Goal: Communication & Community: Answer question/provide support

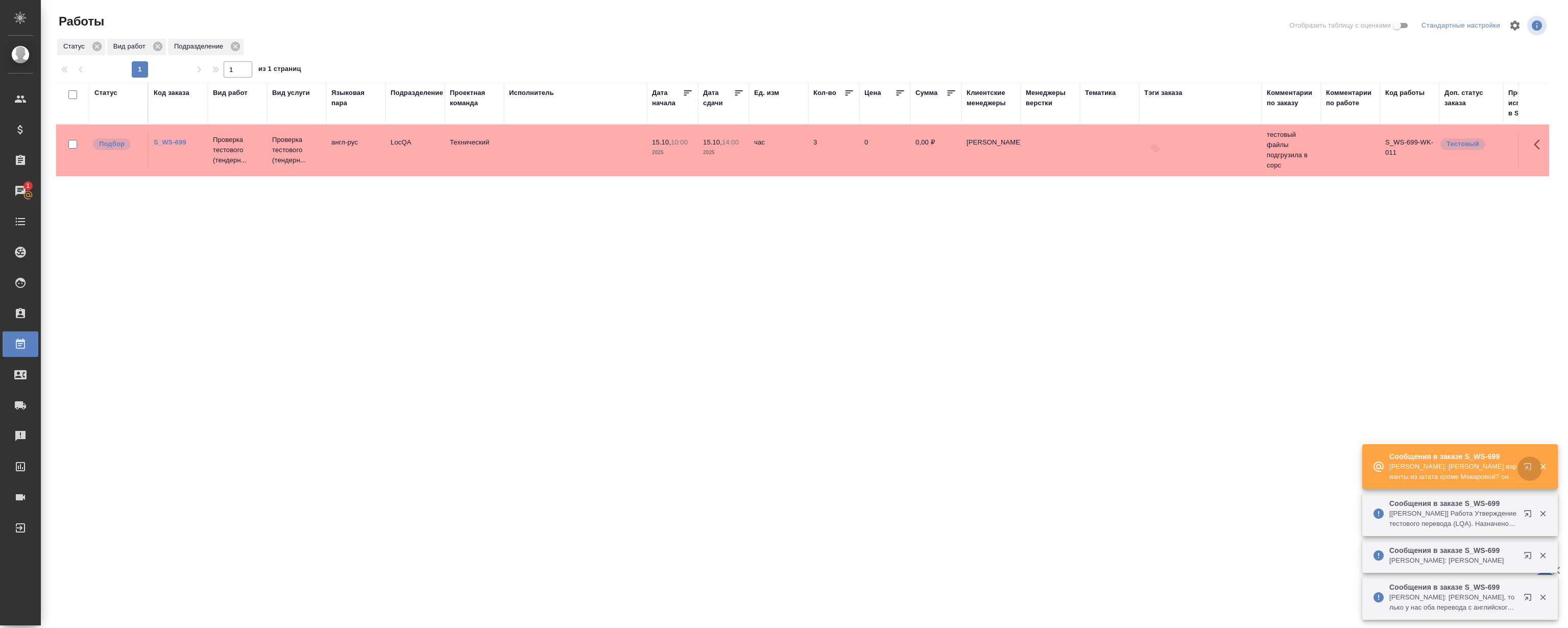
click at [1521, 465] on button "button" at bounding box center [1530, 468] width 24 height 24
click at [1542, 517] on icon "button" at bounding box center [1543, 514] width 9 height 9
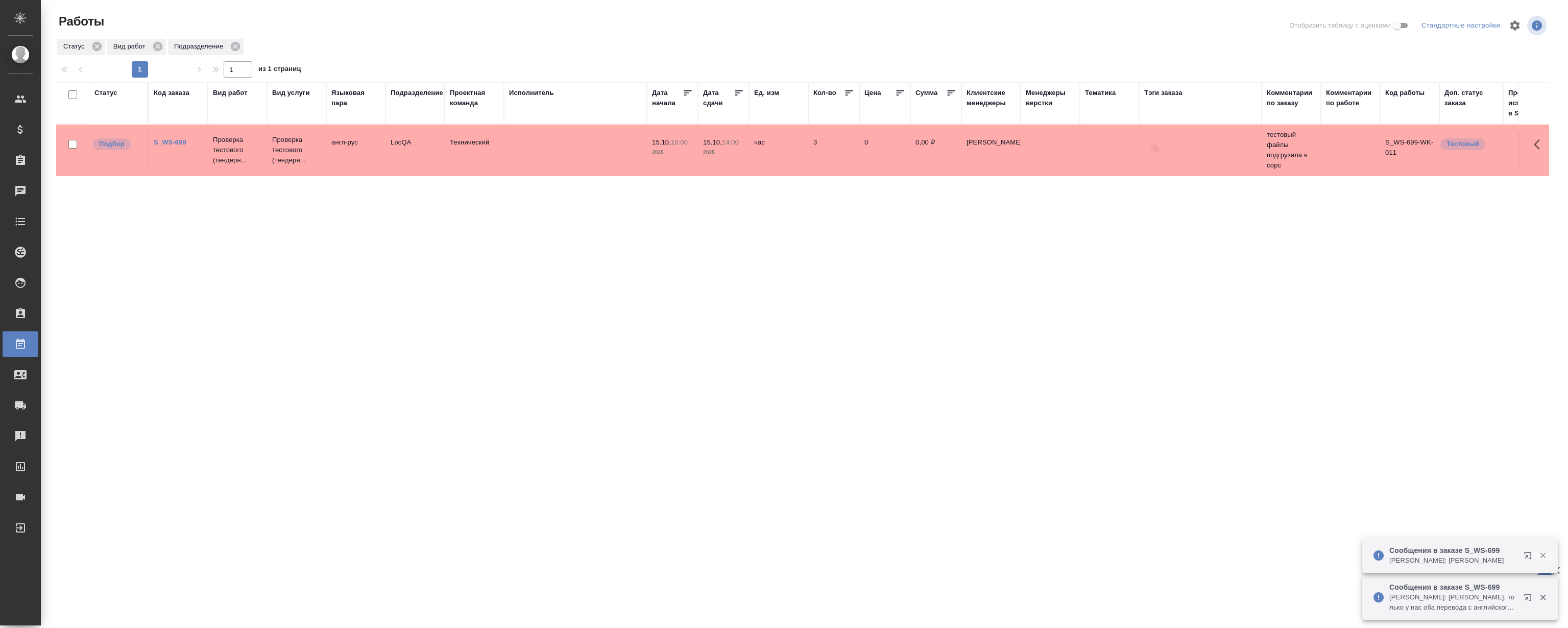
click at [1542, 557] on icon "button" at bounding box center [1543, 555] width 9 height 9
click at [1542, 601] on icon "button" at bounding box center [1543, 597] width 9 height 9
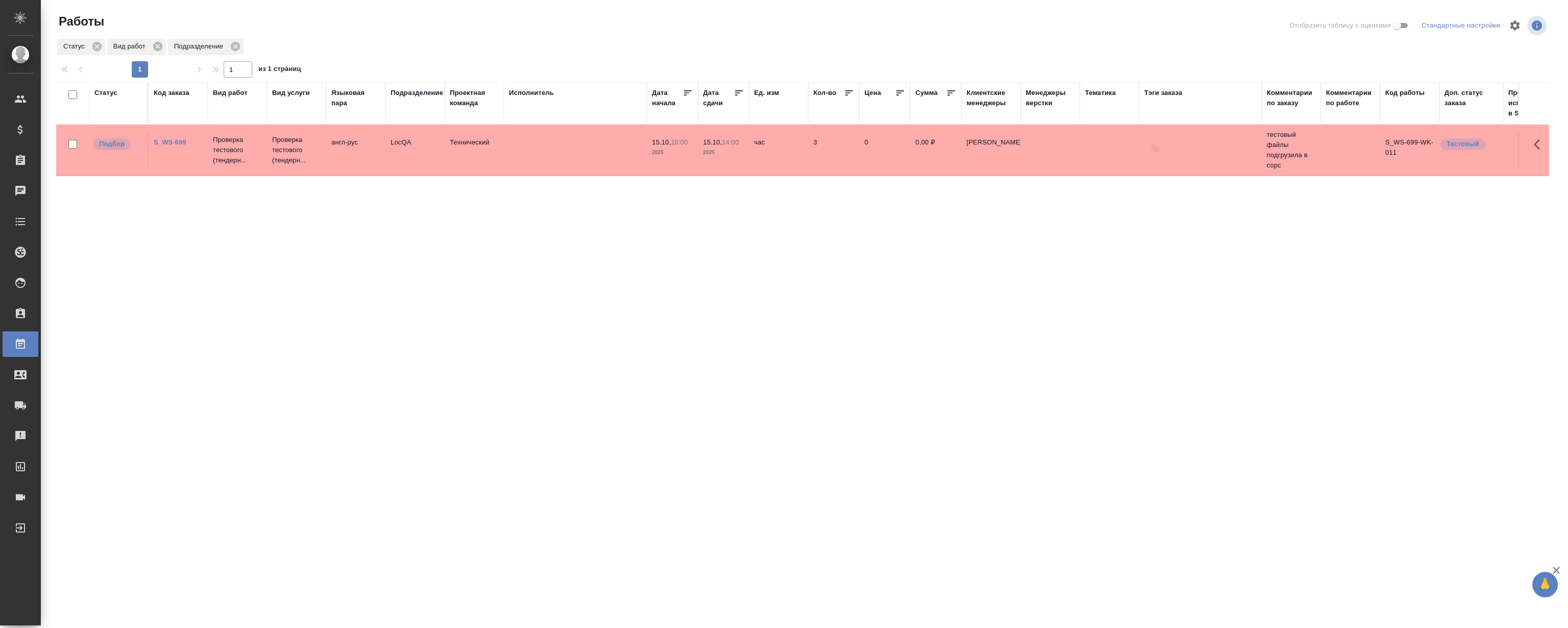
click at [709, 256] on div "Статус Код заказа Вид работ Вид услуги Языковая пара Подразделение Проектная ко…" at bounding box center [802, 266] width 1492 height 368
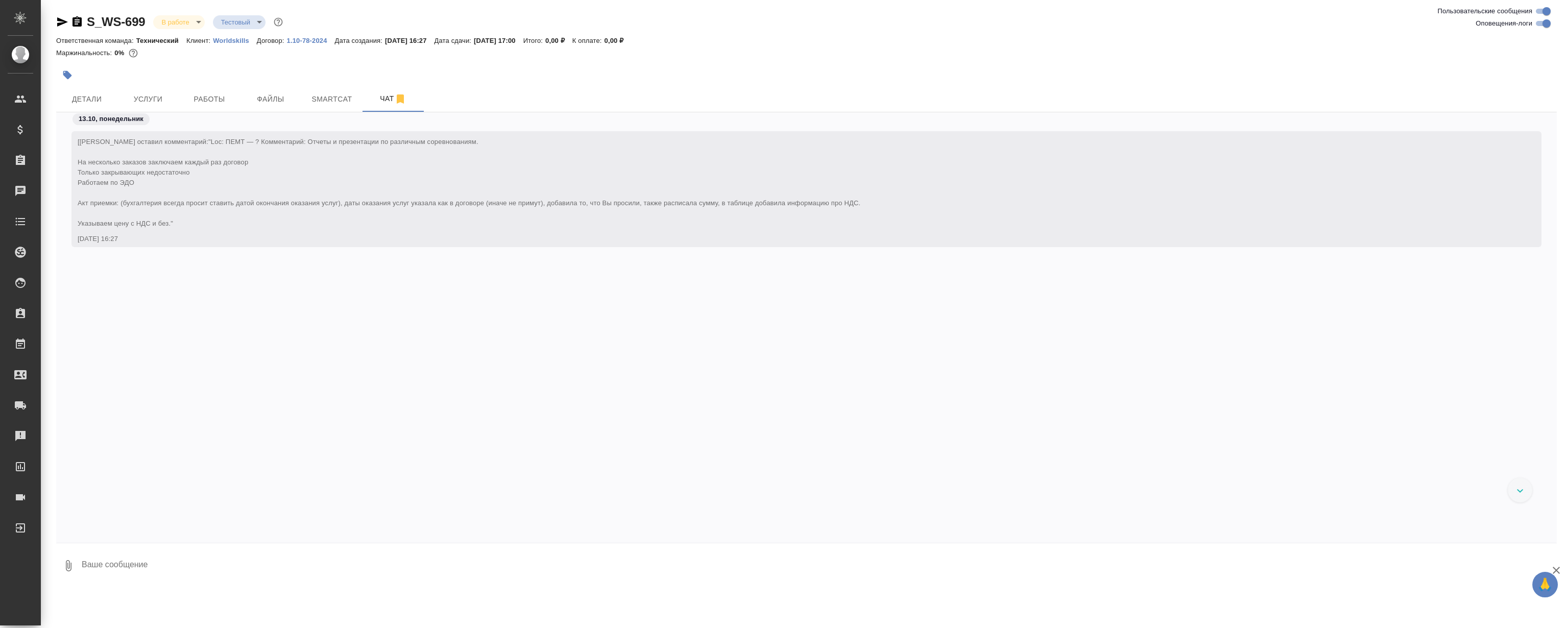
scroll to position [7240, 0]
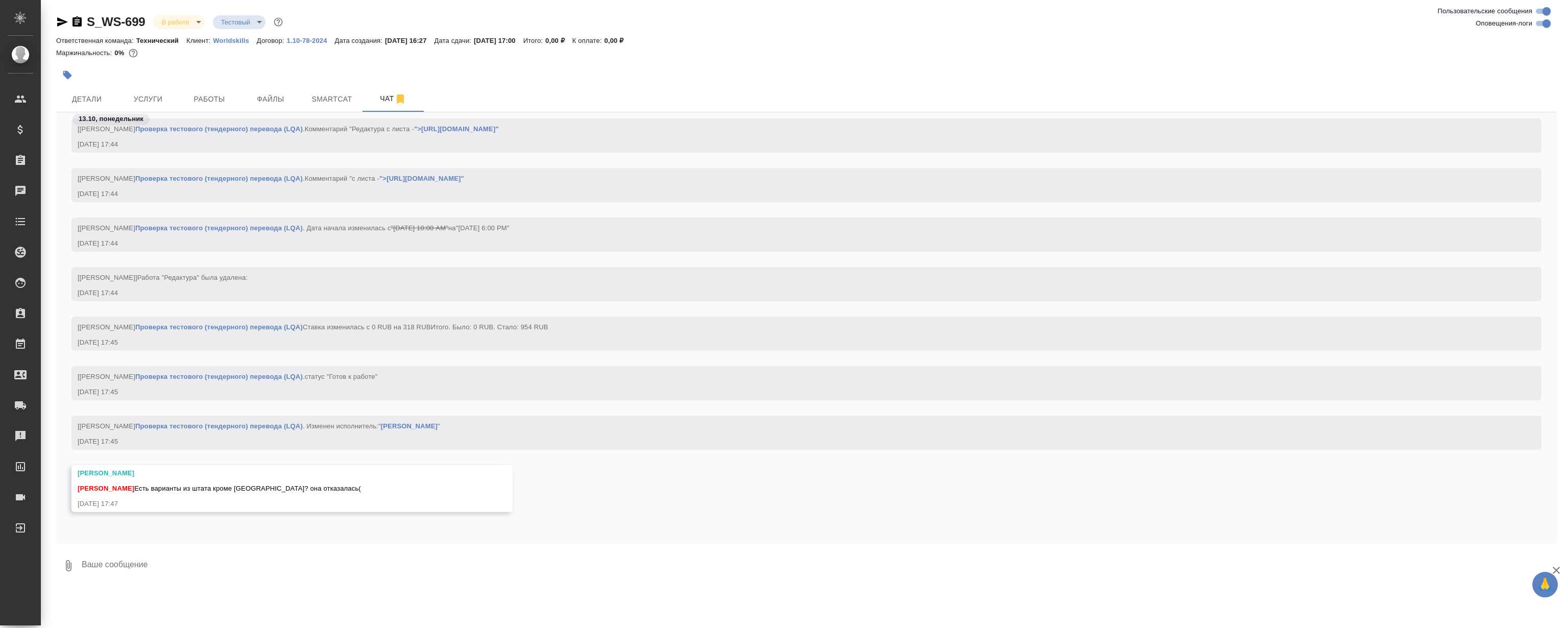
click at [280, 555] on textarea at bounding box center [819, 566] width 1476 height 35
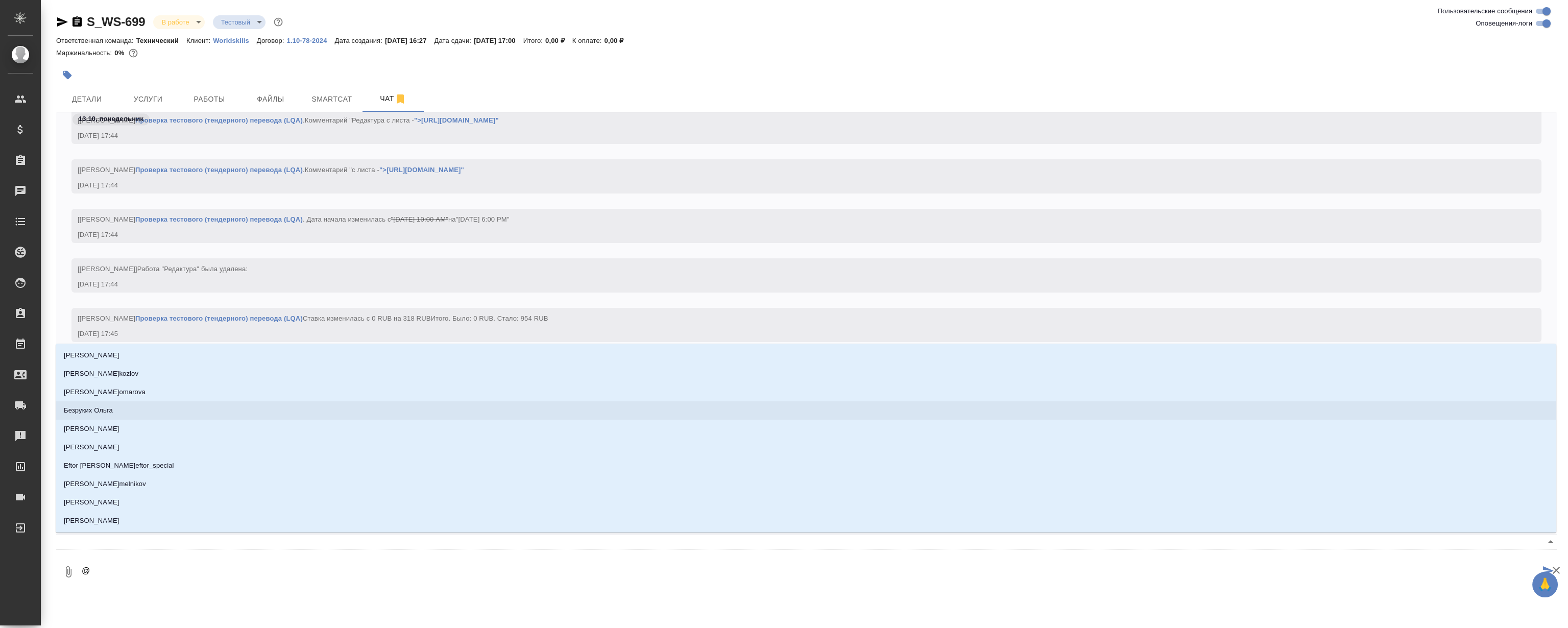
type textarea "@С"
type input "С"
type textarea "@Се"
type input "Се"
type textarea "@Сер"
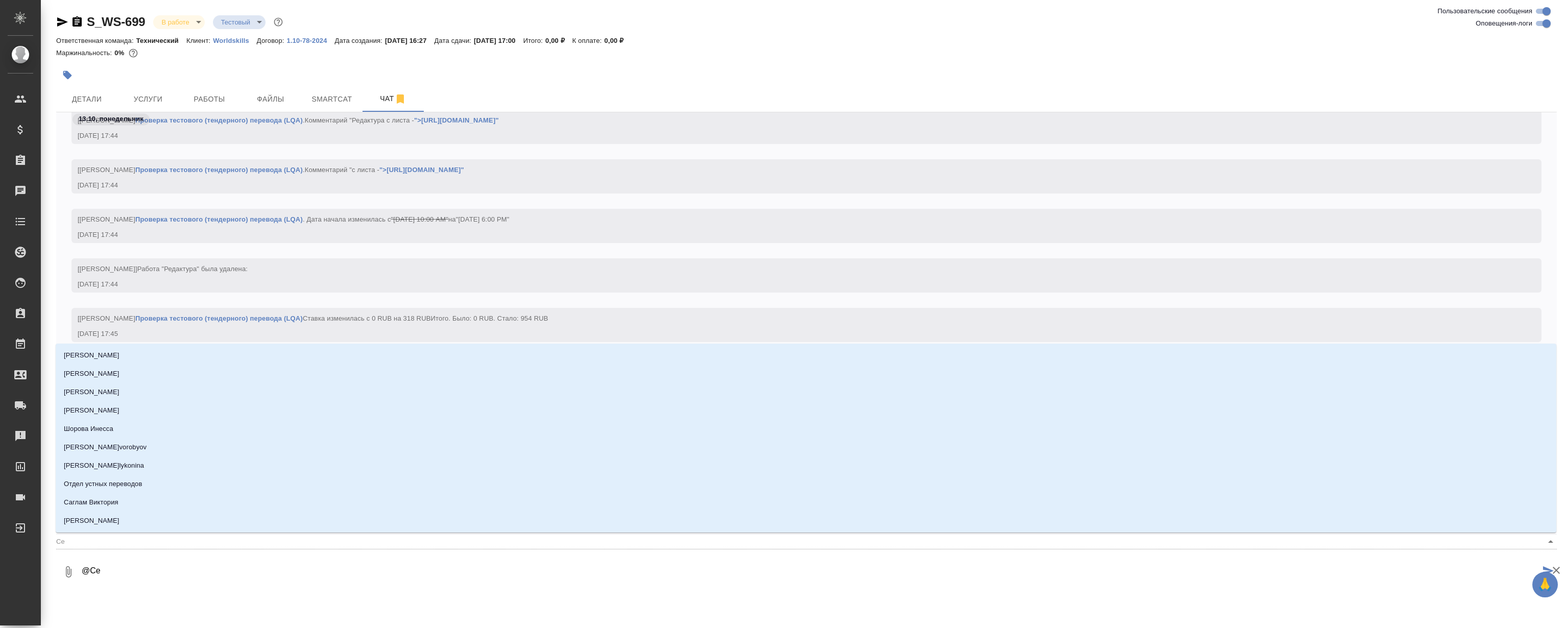
type input "Сер"
type textarea "@Серг"
type input "Серг"
type textarea "@[PERSON_NAME]"
type input "Серге"
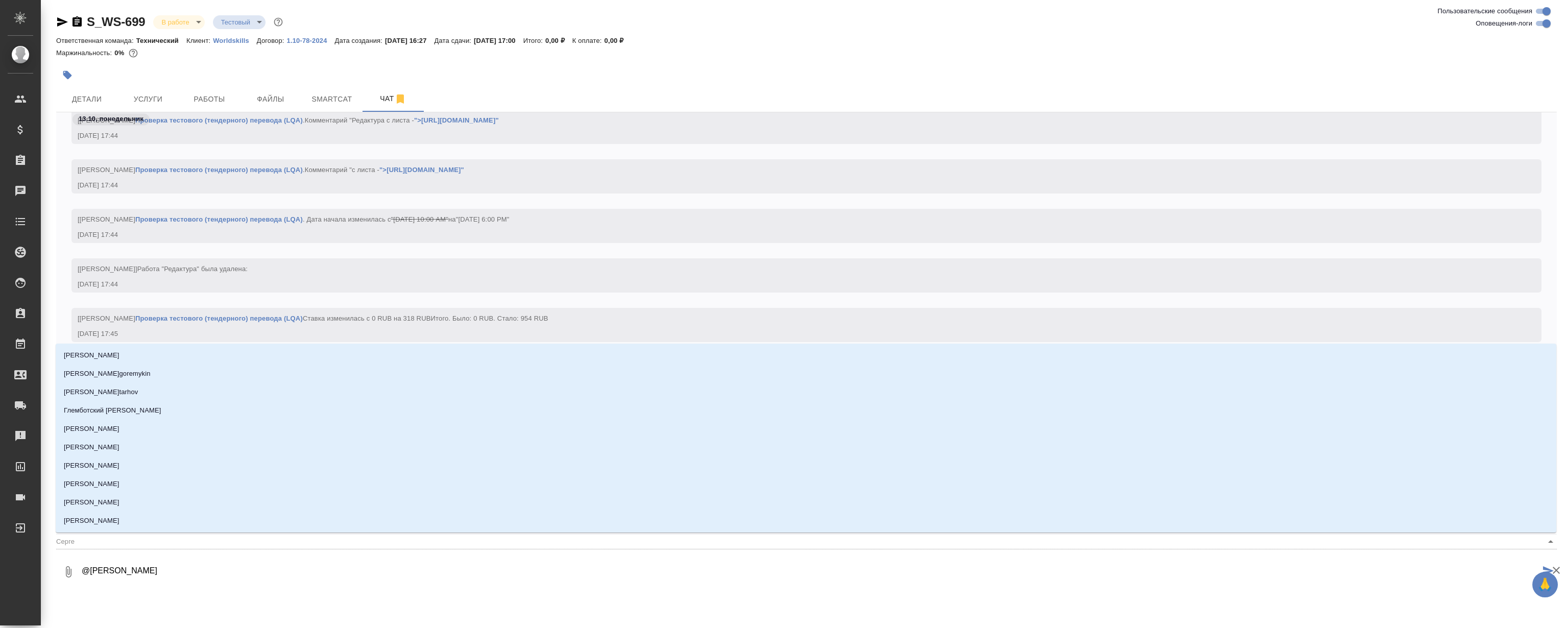
type textarea "@Сергее"
type input "Сергее"
type textarea "@[PERSON_NAME]"
type input "[PERSON_NAME]"
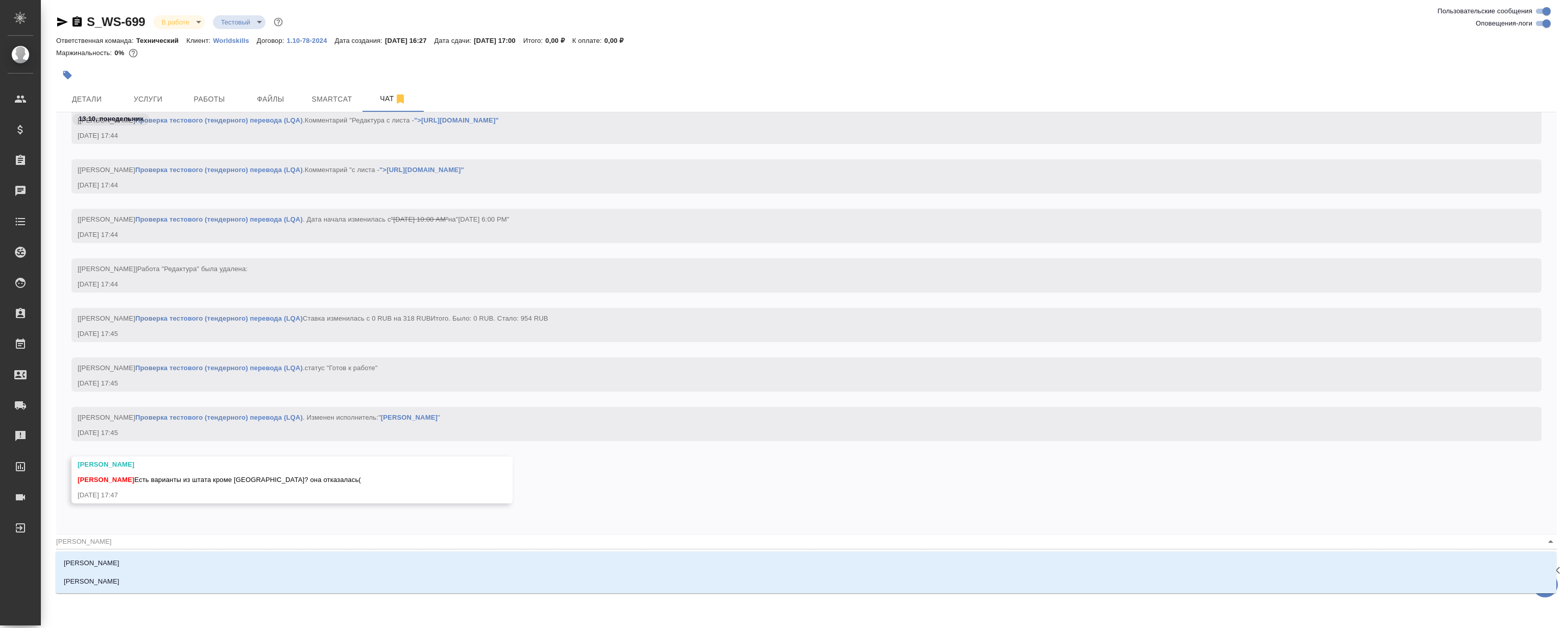
type textarea "@[PERSON_NAME]"
type input "[PERSON_NAME]"
click at [138, 583] on li "[PERSON_NAME]" at bounding box center [806, 581] width 1501 height 18
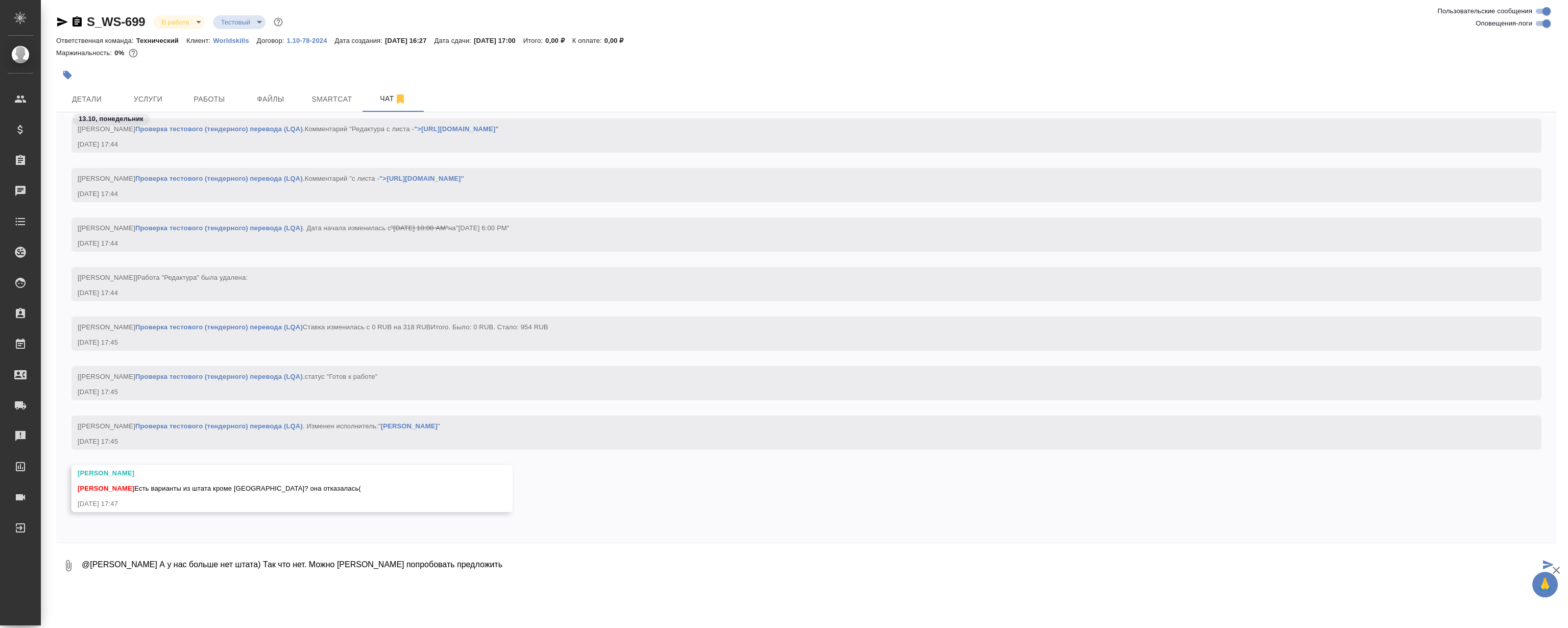
type textarea "@[PERSON_NAME] А у нас больше нет штата) Так что нет. Можно [PERSON_NAME] попро…"
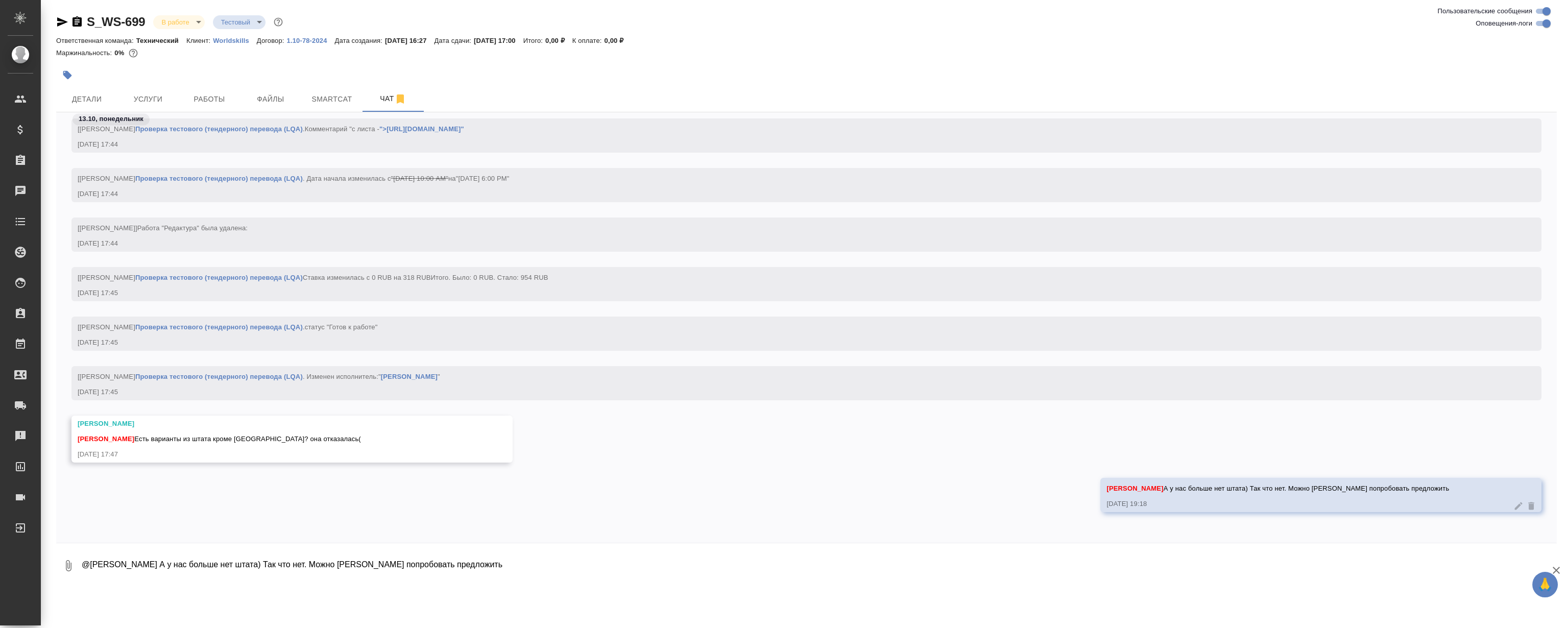
click at [978, 406] on div "[[PERSON_NAME]] Работа Проверка тестового (тендерного) перевода (LQA) . Изменен…" at bounding box center [806, 390] width 1501 height 49
click at [860, 407] on div "[[PERSON_NAME]] Работа Проверка тестового (тендерного) перевода (LQA) . Изменен…" at bounding box center [806, 390] width 1501 height 49
click at [1350, 486] on span "[PERSON_NAME] А у нас больше нет штата) Так что нет. Можно [PERSON_NAME] попроб…" at bounding box center [1277, 488] width 343 height 8
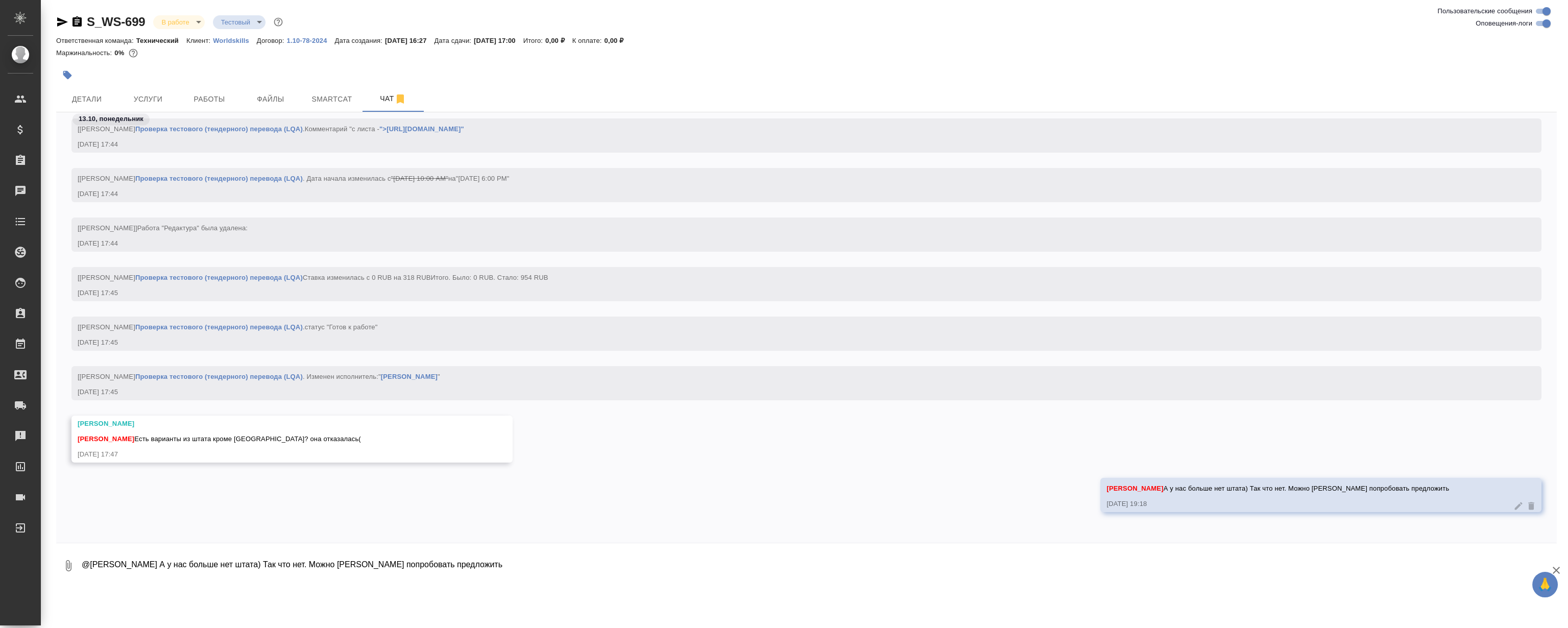
click at [1053, 456] on div "[PERSON_NAME] [PERSON_NAME] Есть варианты из штата кроме [GEOGRAPHIC_DATA]? она…" at bounding box center [806, 446] width 1501 height 62
click at [995, 482] on div "[PERSON_NAME] А у нас больше нет штата) Так что нет. Можно [PERSON_NAME] попроб…" at bounding box center [806, 502] width 1501 height 49
click at [858, 439] on div "[PERSON_NAME] [PERSON_NAME] Есть варианты из штата кроме [GEOGRAPHIC_DATA]? она…" at bounding box center [806, 446] width 1501 height 62
click at [879, 239] on div "[[PERSON_NAME]] Работа "Редактура" была удалена: [DATE] 17:44" at bounding box center [806, 234] width 1470 height 34
